Goal: Find specific page/section: Find specific page/section

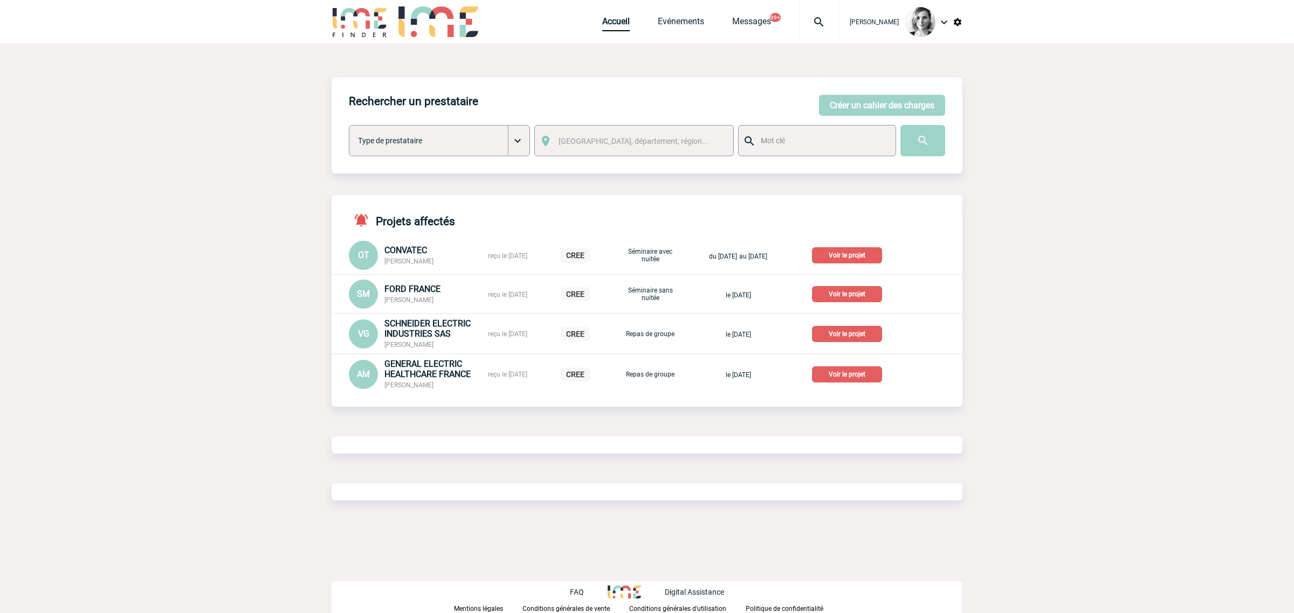
click at [815, 20] on img at bounding box center [818, 22] width 39 height 13
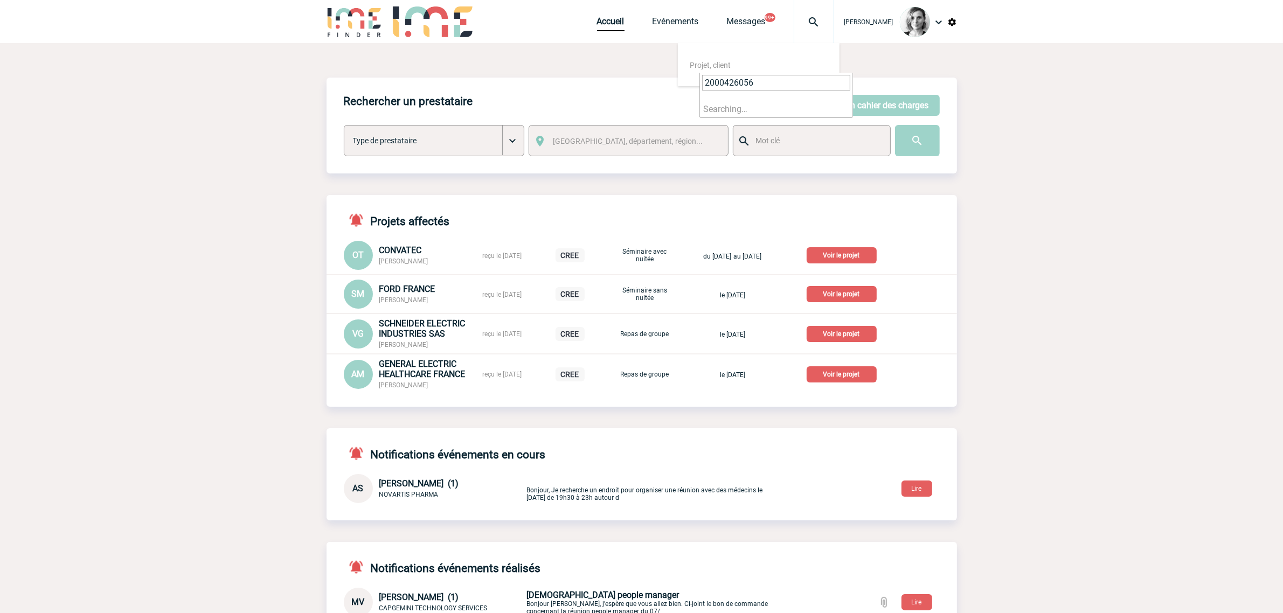
type input "2000426056"
select select "25557"
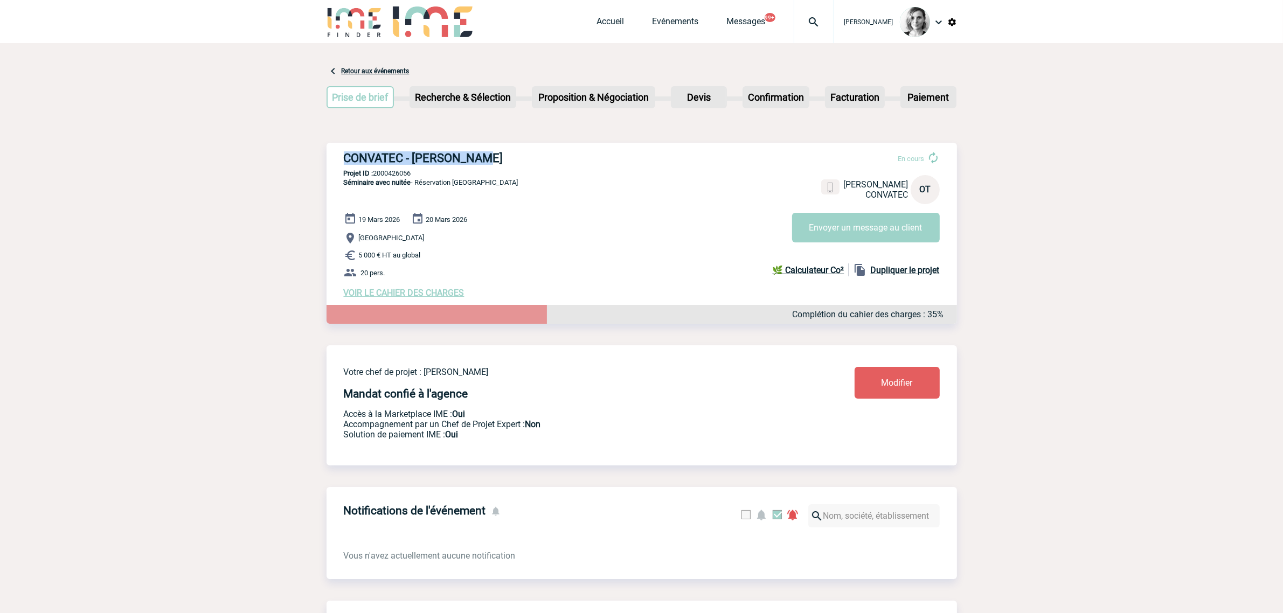
drag, startPoint x: 343, startPoint y: 155, endPoint x: 567, endPoint y: 157, distance: 224.3
click at [567, 157] on div "CONVATEC - [PERSON_NAME] En cours [PERSON_NAME] CONVATEC OT Envoyer un message …" at bounding box center [642, 225] width 631 height 164
copy h3 "CONVATEC - [PERSON_NAME]"
